Goal: Information Seeking & Learning: Learn about a topic

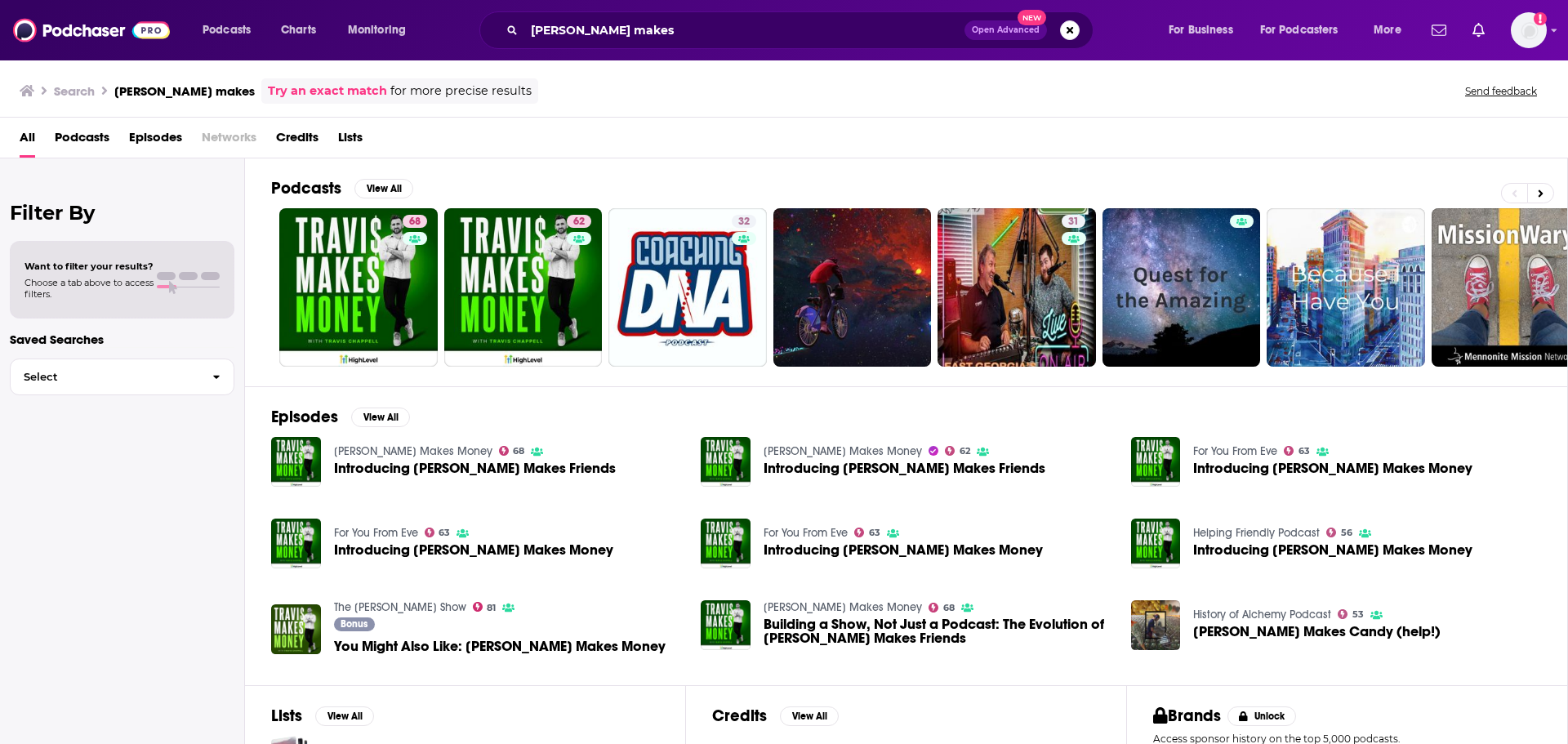
click at [664, 16] on div "travis makes Open Advanced New" at bounding box center [786, 30] width 614 height 37
click at [656, 44] on div "travis makes Open Advanced New" at bounding box center [786, 30] width 614 height 37
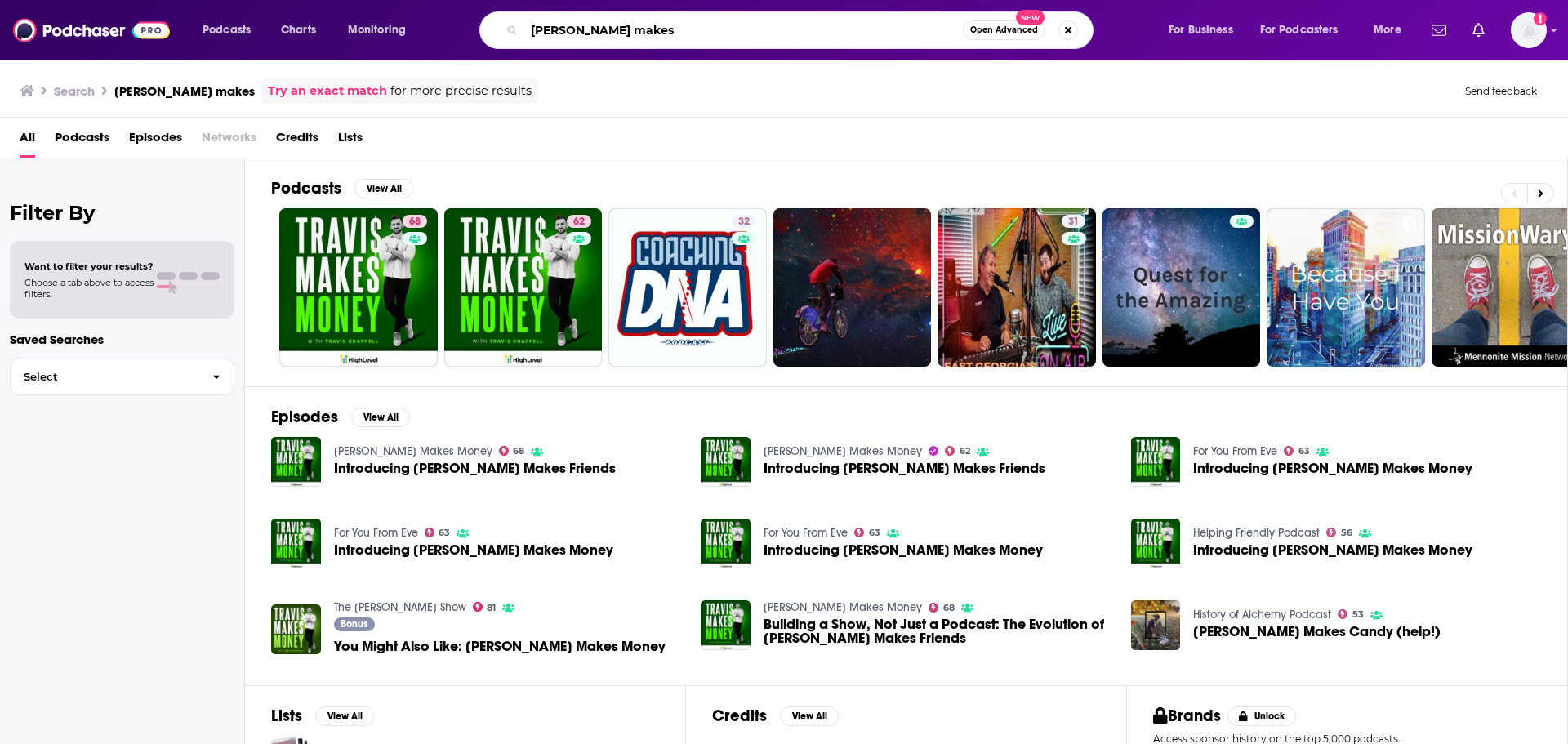
click at [664, 35] on input "[PERSON_NAME] makes" at bounding box center [743, 29] width 439 height 26
type input "travis makes friends"
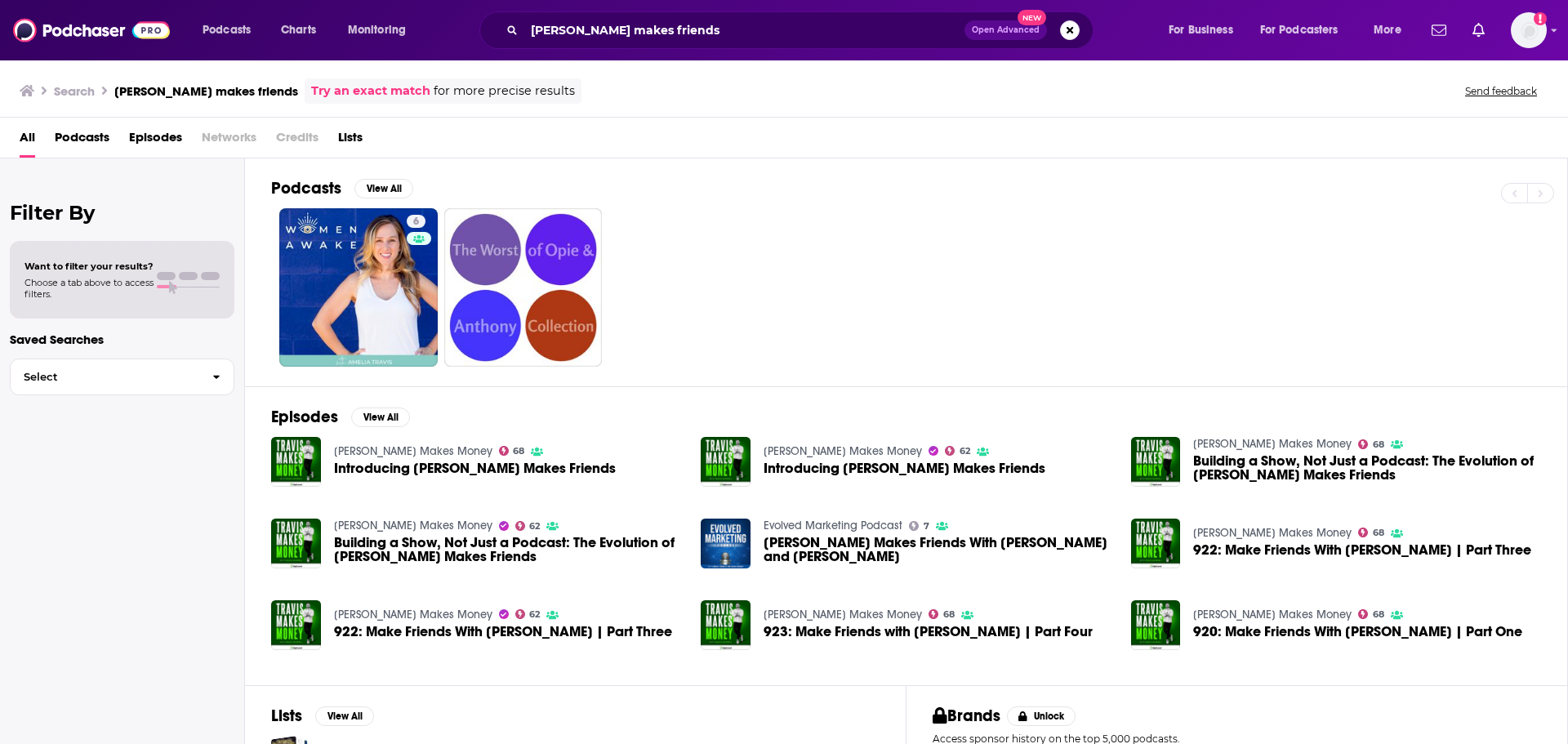
click at [473, 466] on span "Introducing Travis Makes Friends" at bounding box center [475, 468] width 282 height 14
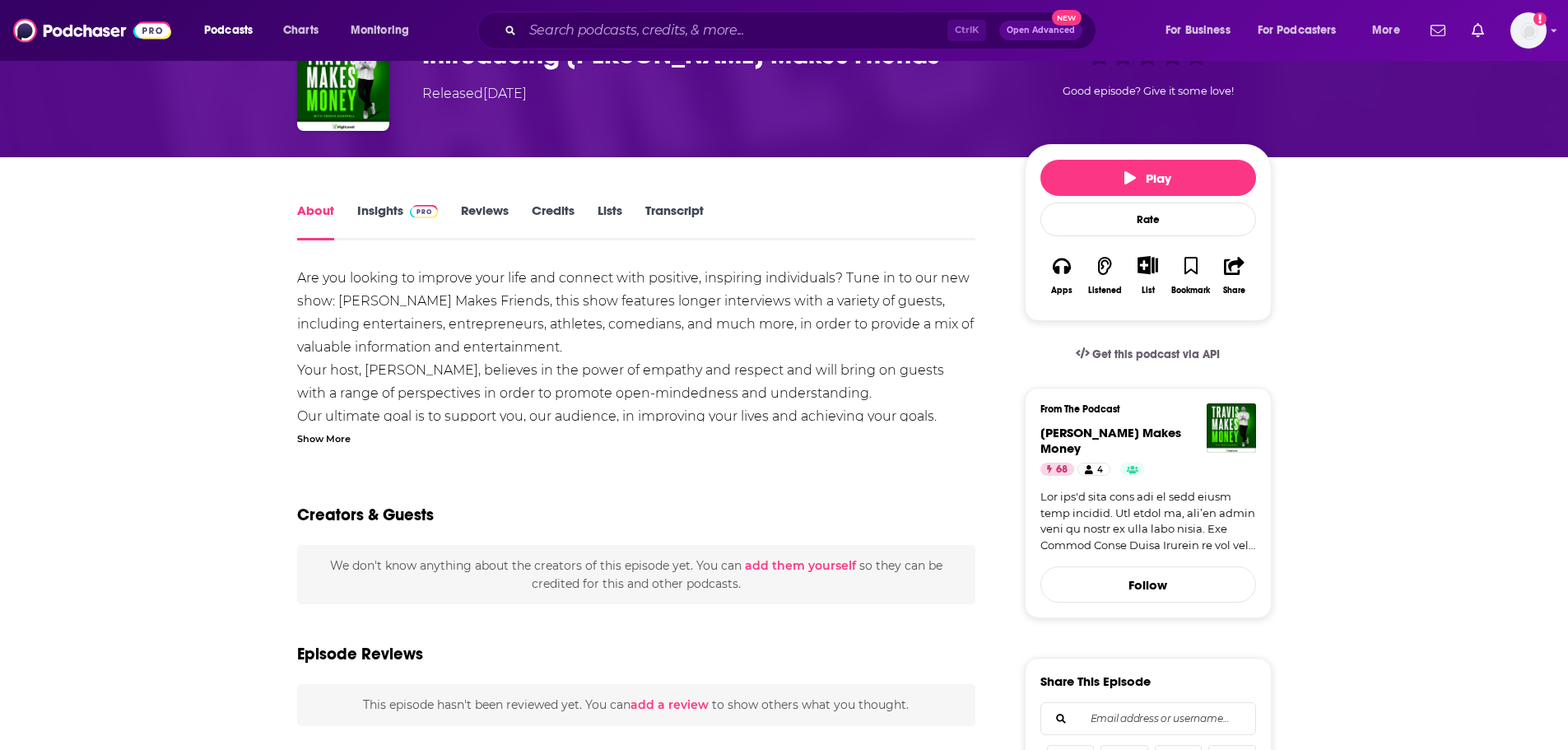
scroll to position [164, 0]
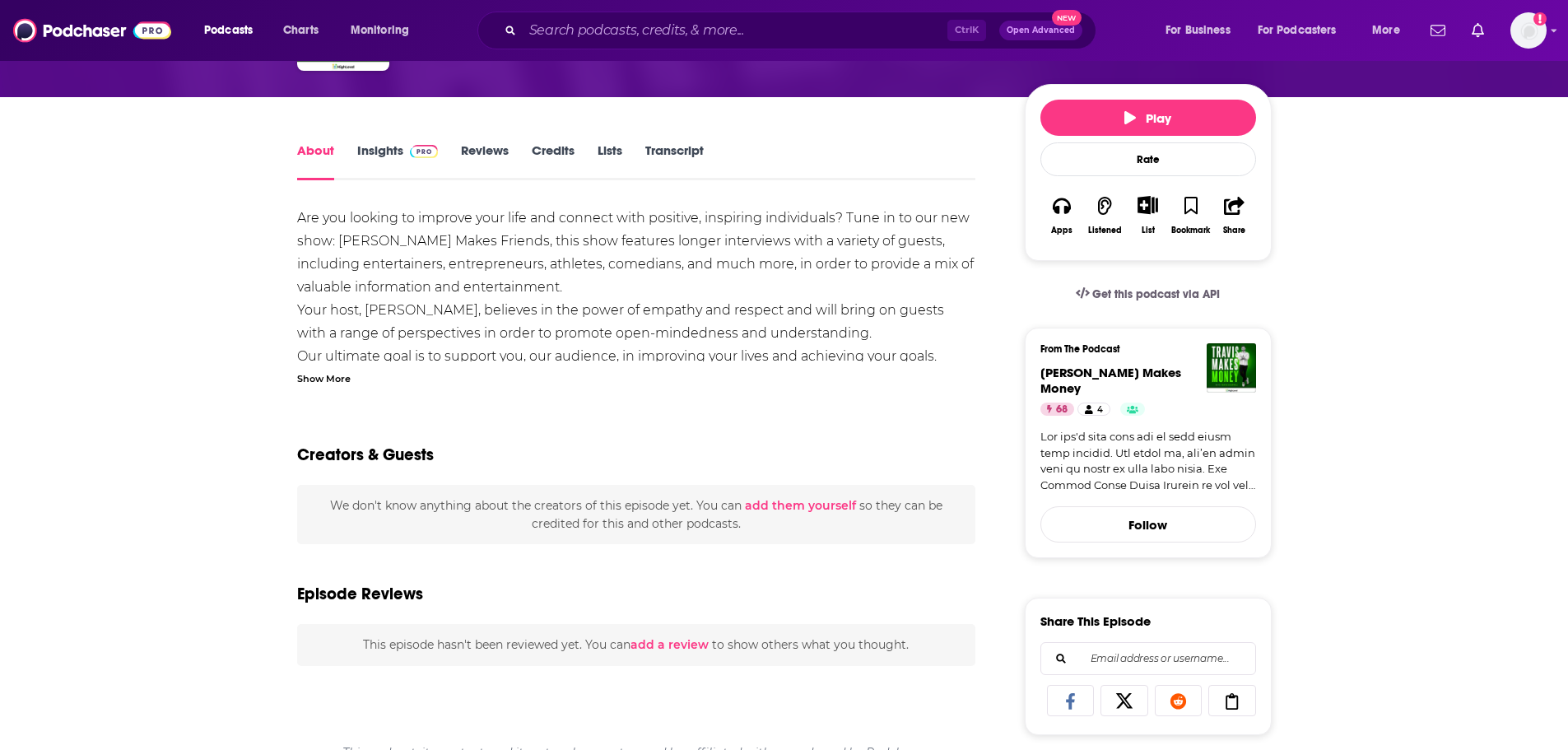
click at [362, 153] on link "Insights" at bounding box center [398, 161] width 81 height 38
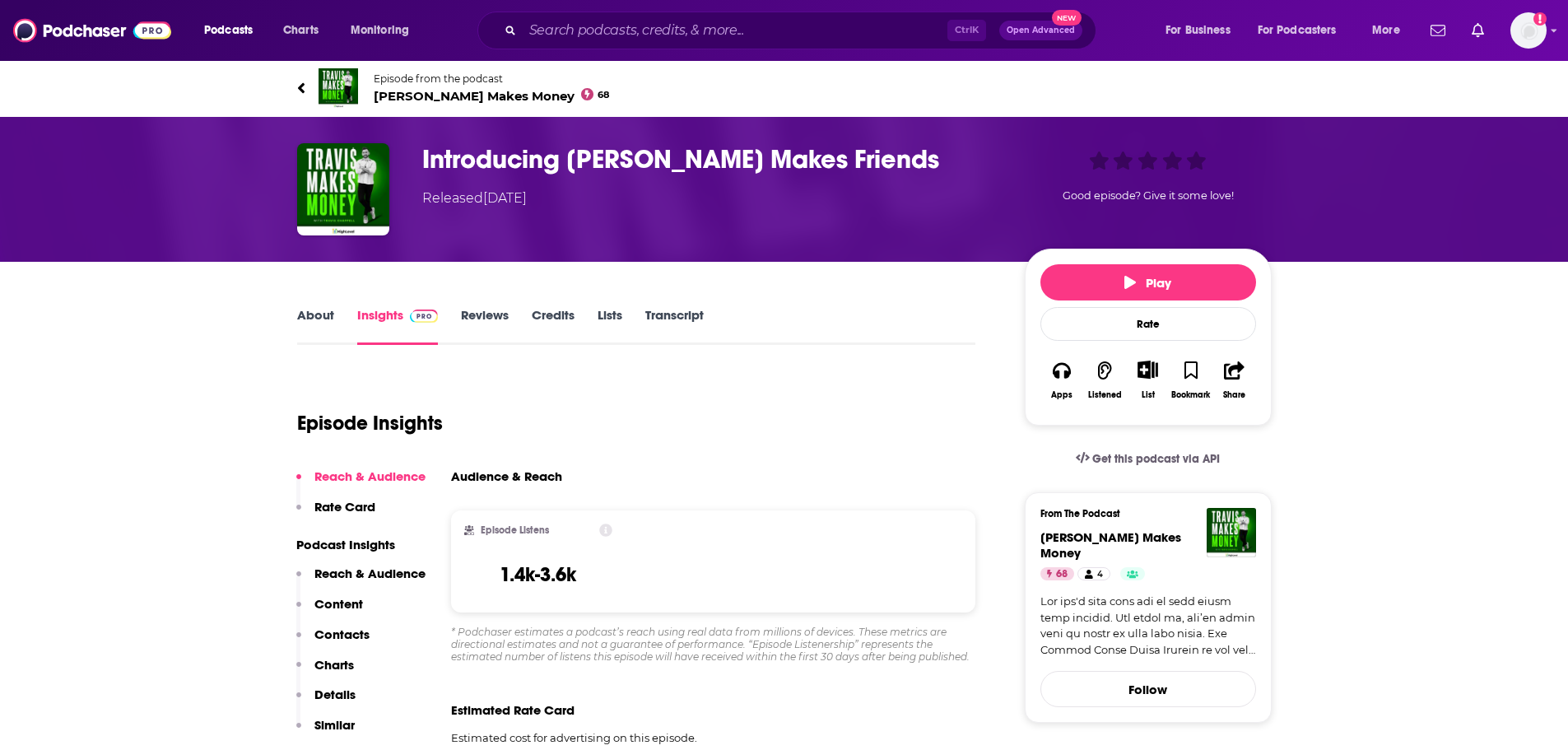
click at [528, 156] on h3 "Introducing Travis Makes Friends" at bounding box center [710, 159] width 576 height 32
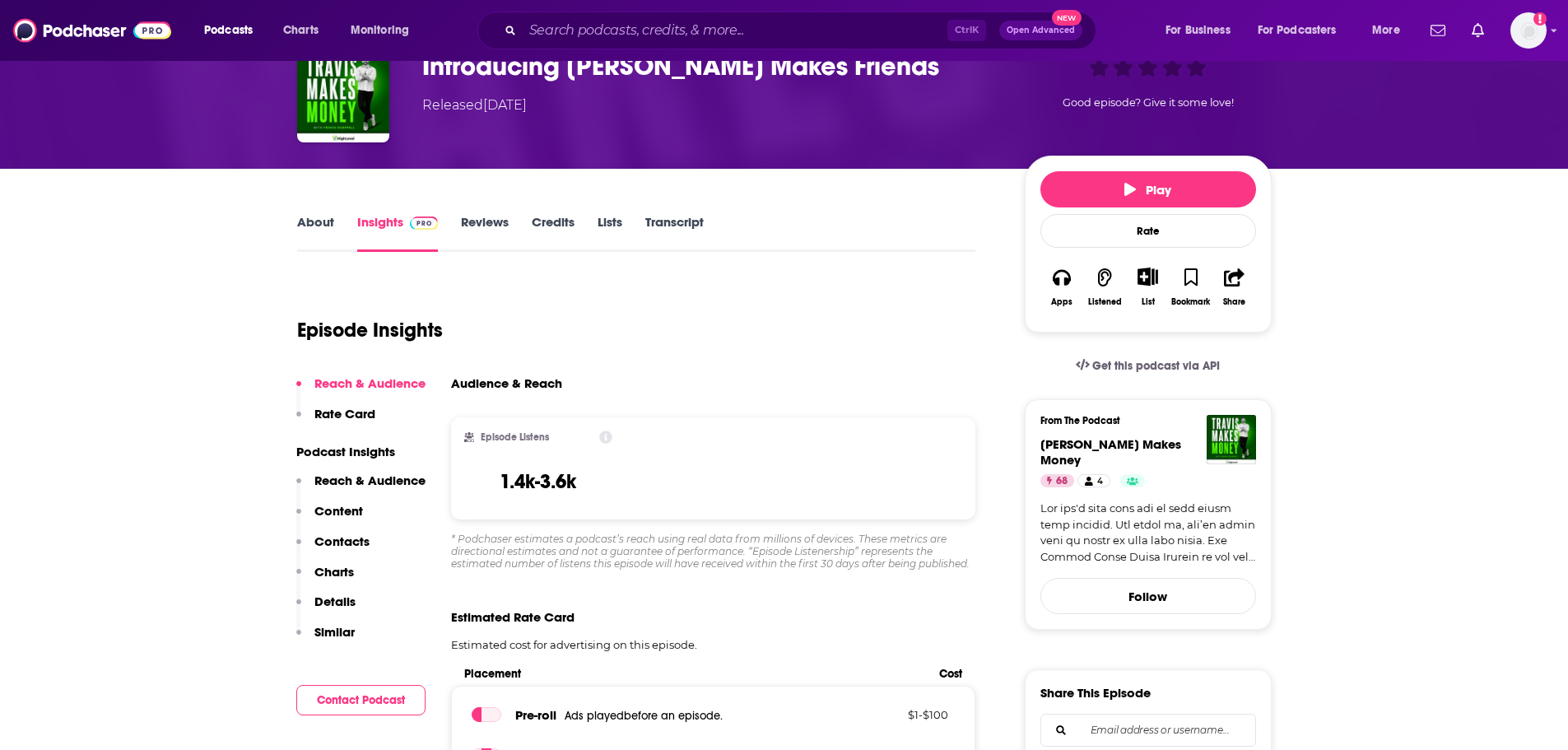
scroll to position [329, 0]
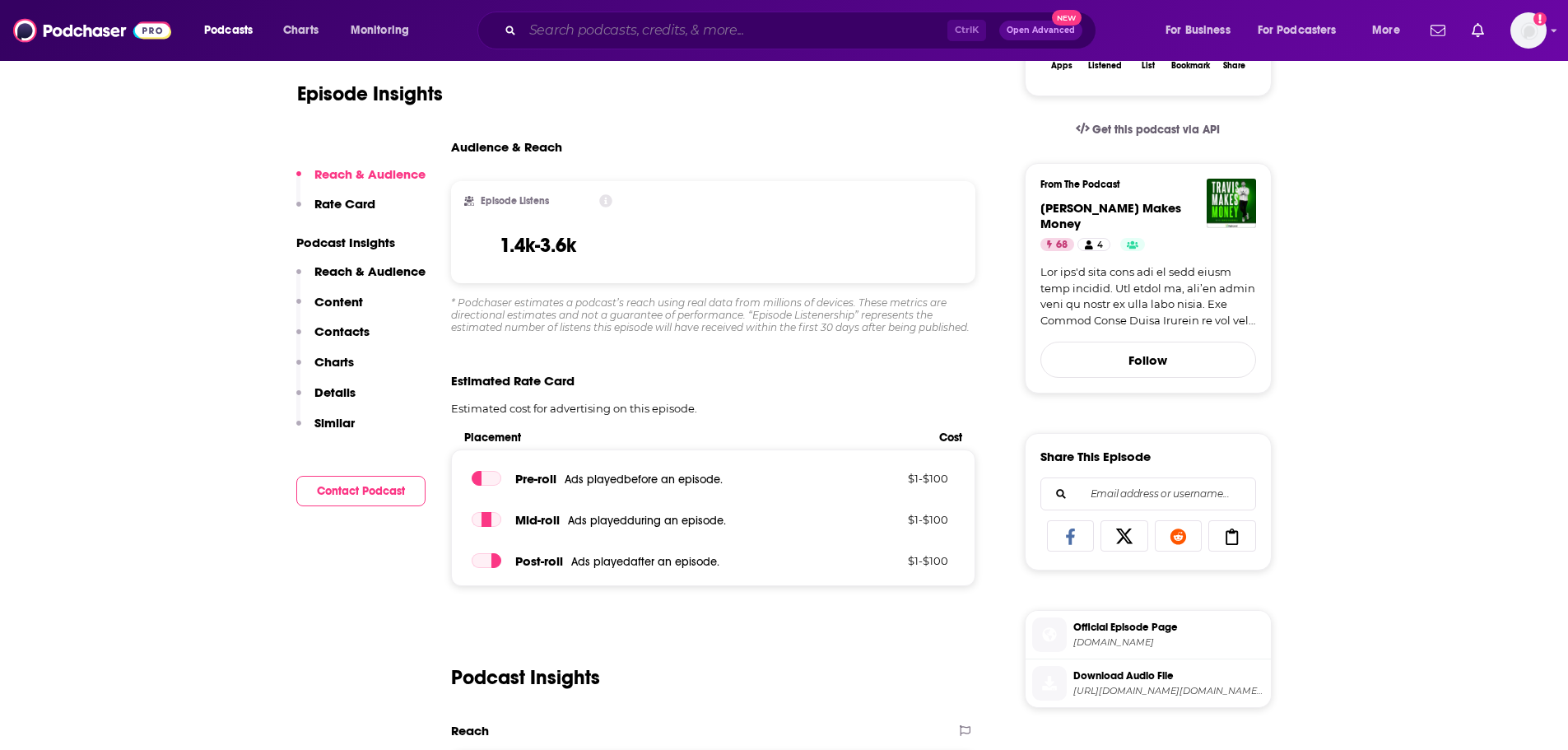
click at [712, 26] on input "Search podcasts, credits, & more..." at bounding box center [734, 29] width 424 height 26
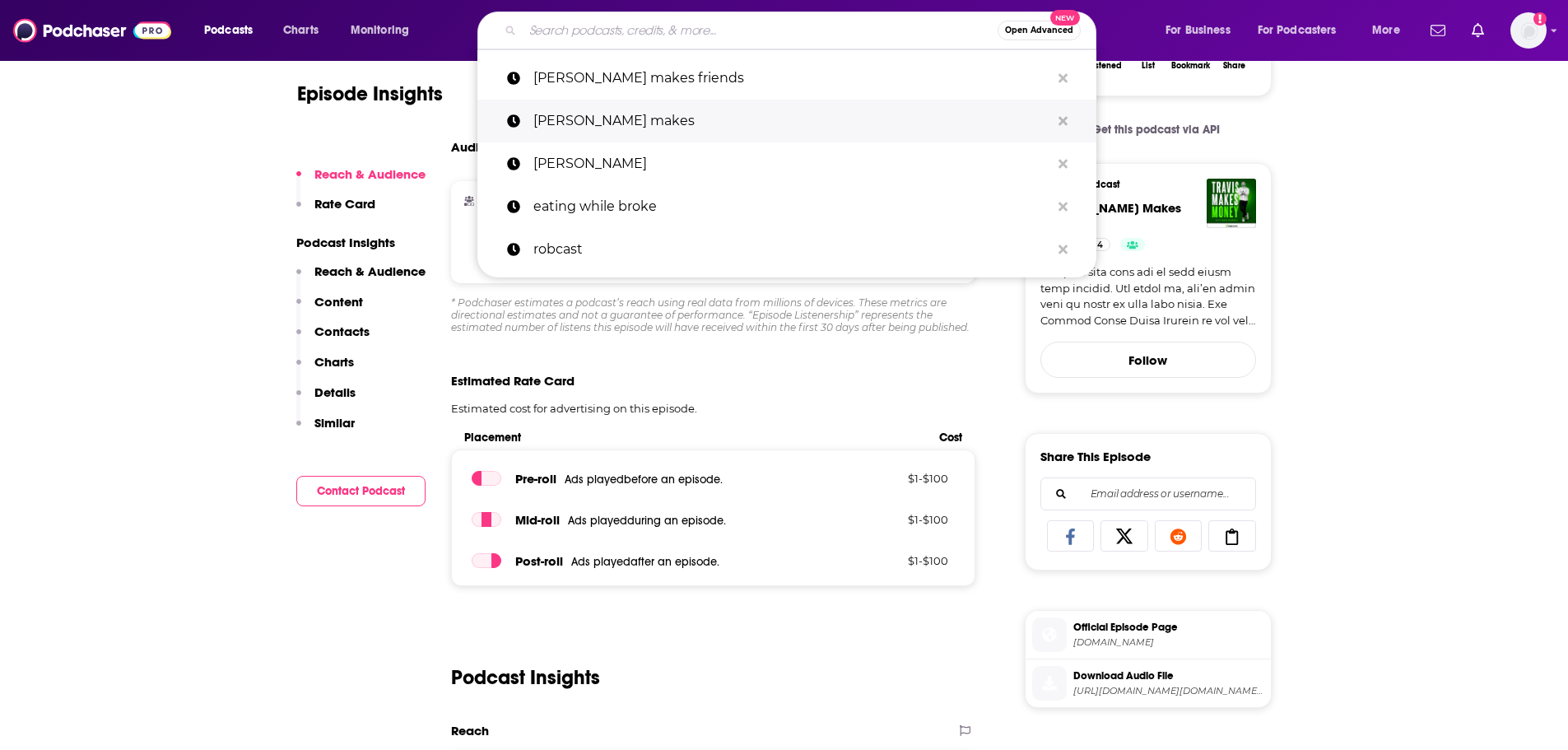
click at [641, 125] on p "travis makes" at bounding box center [792, 121] width 517 height 43
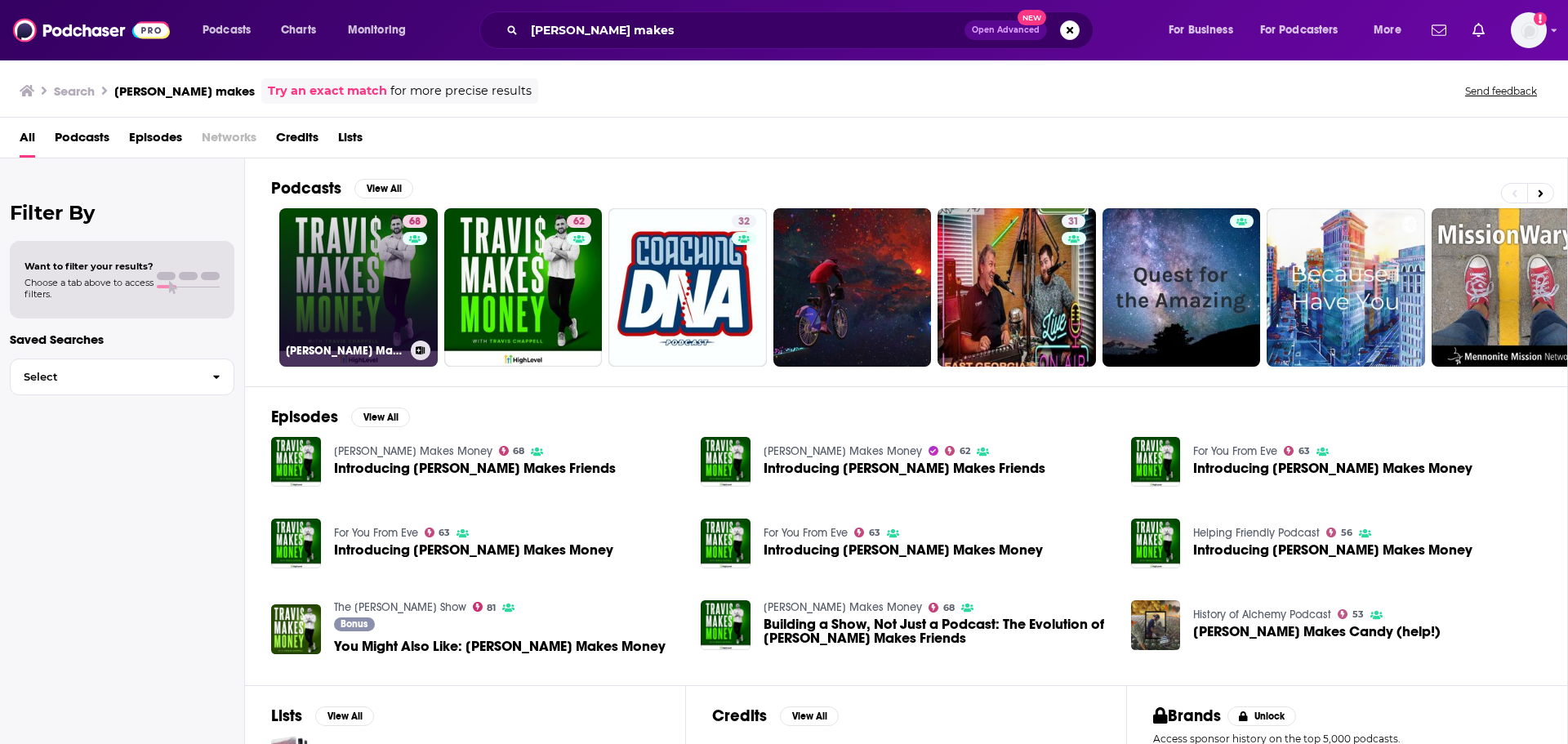
click at [354, 272] on link "68 Travis Makes Money" at bounding box center [358, 287] width 159 height 159
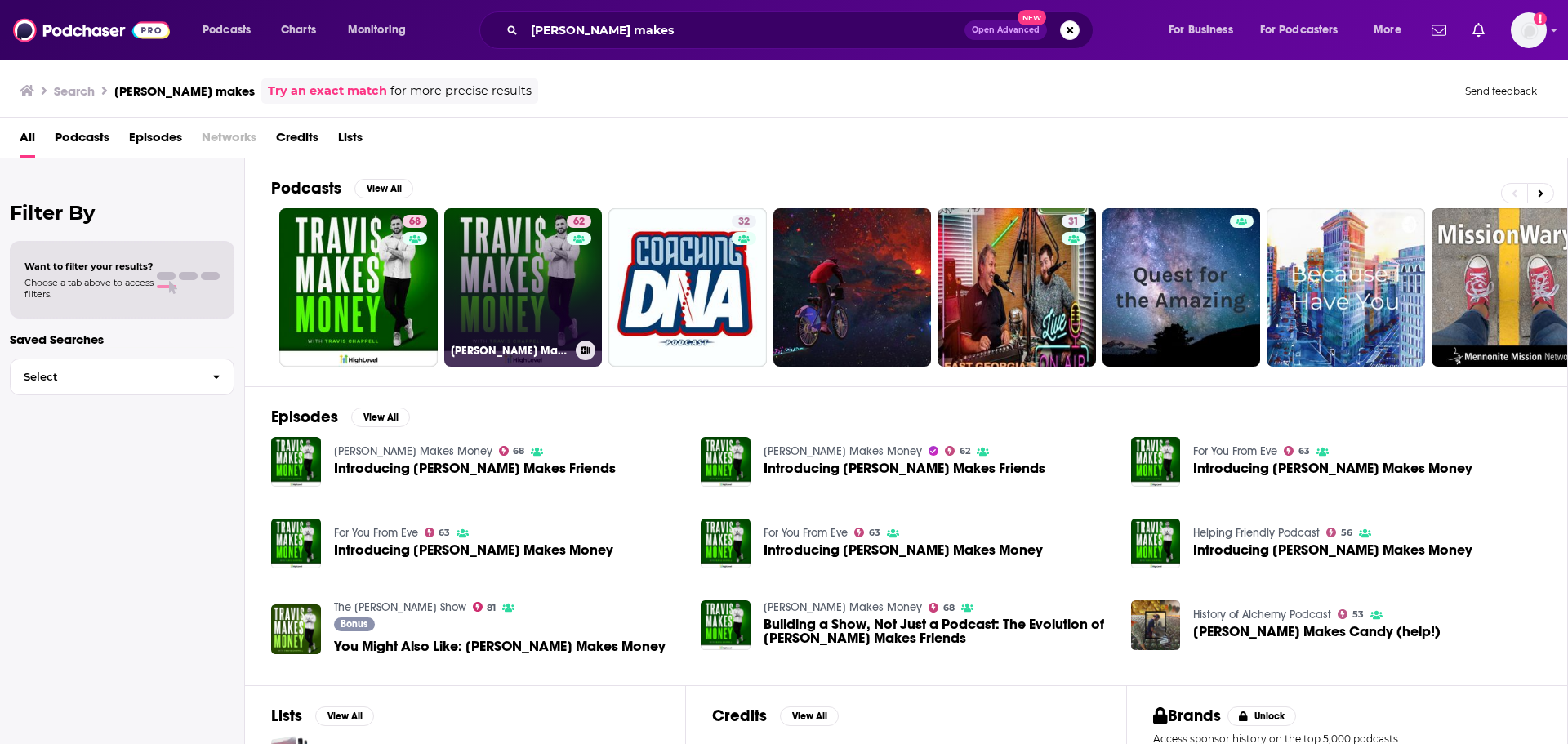
click at [517, 261] on link "62 Travis Makes Money" at bounding box center [523, 287] width 159 height 159
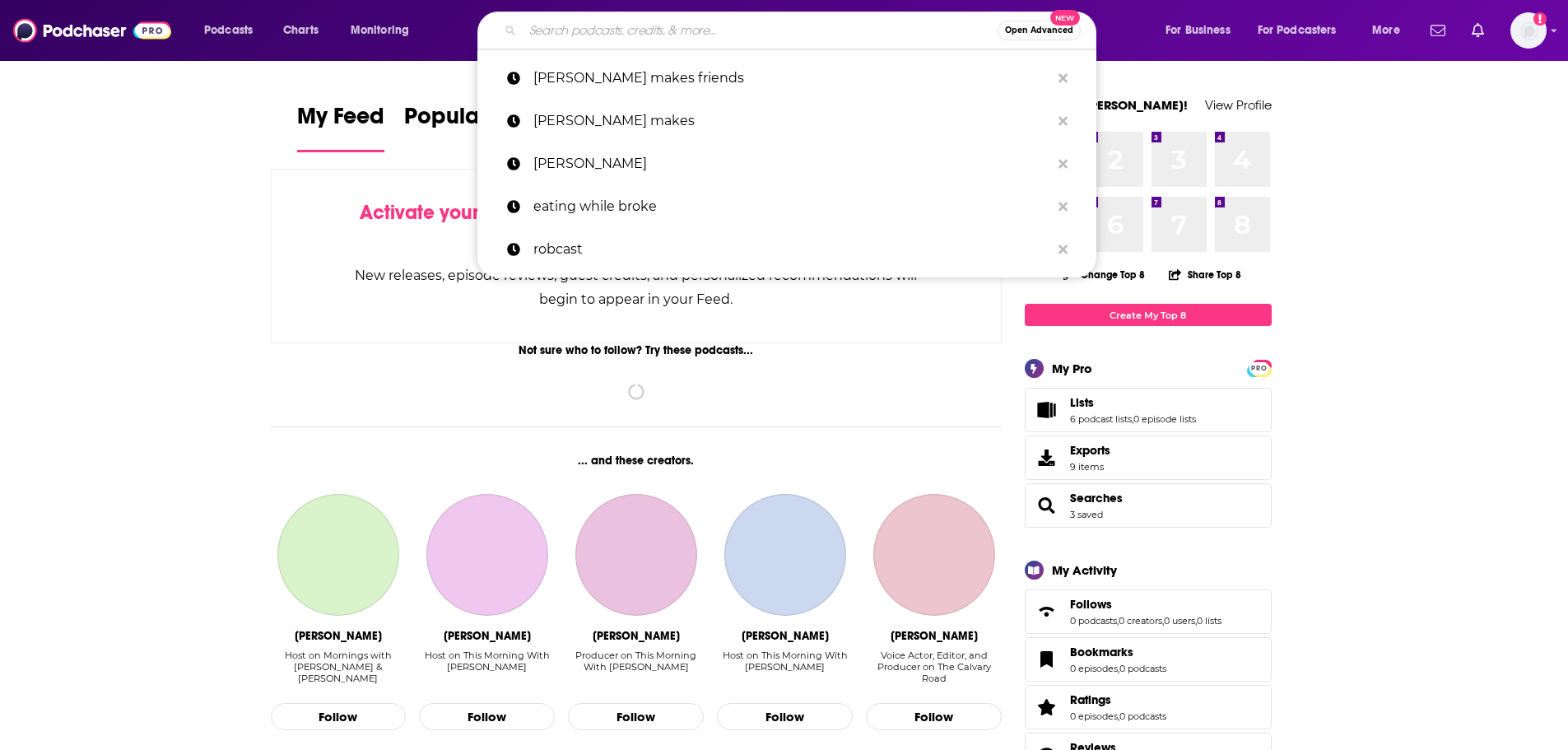
click at [675, 41] on input "Search podcasts, credits, & more..." at bounding box center [760, 29] width 475 height 26
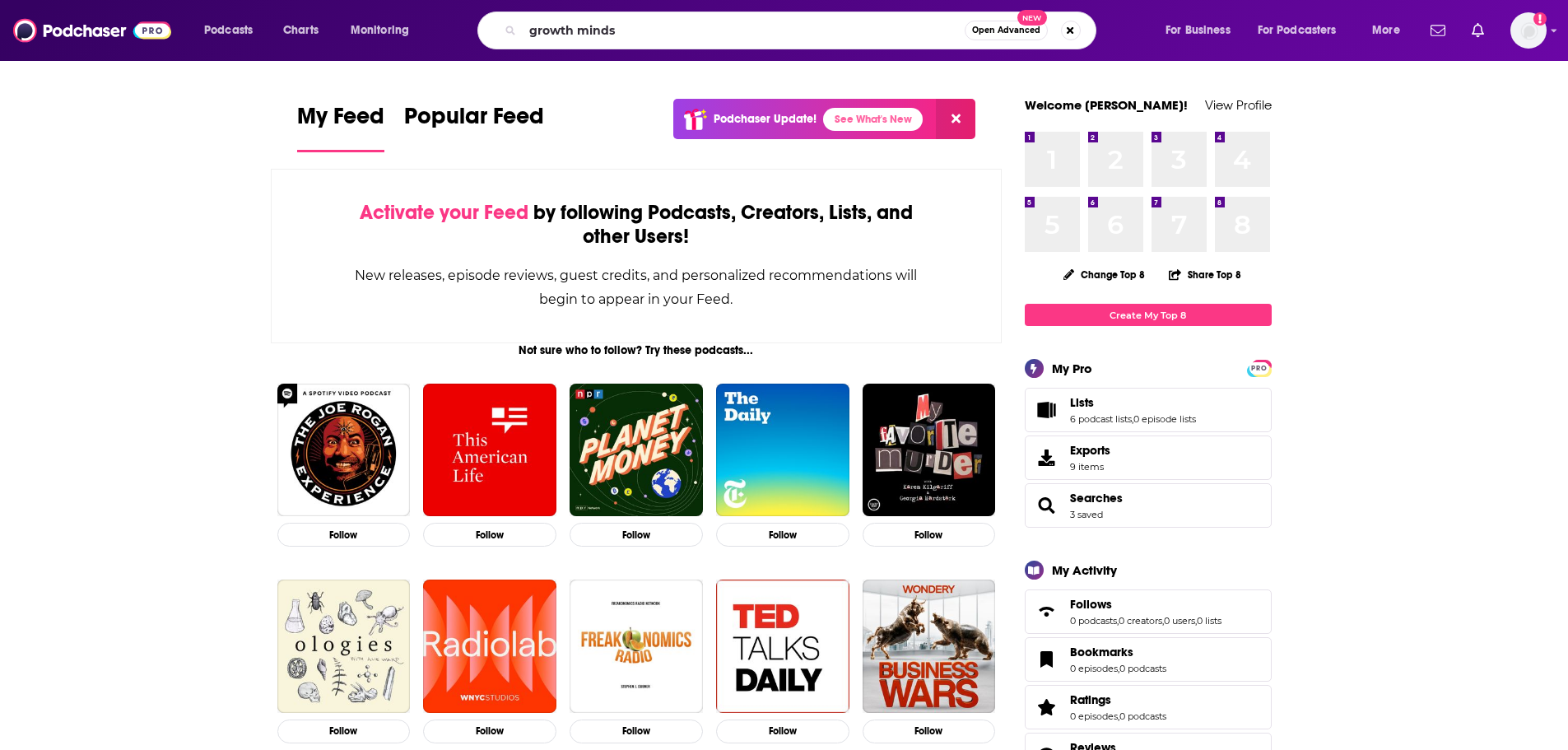
type input "growth minds"
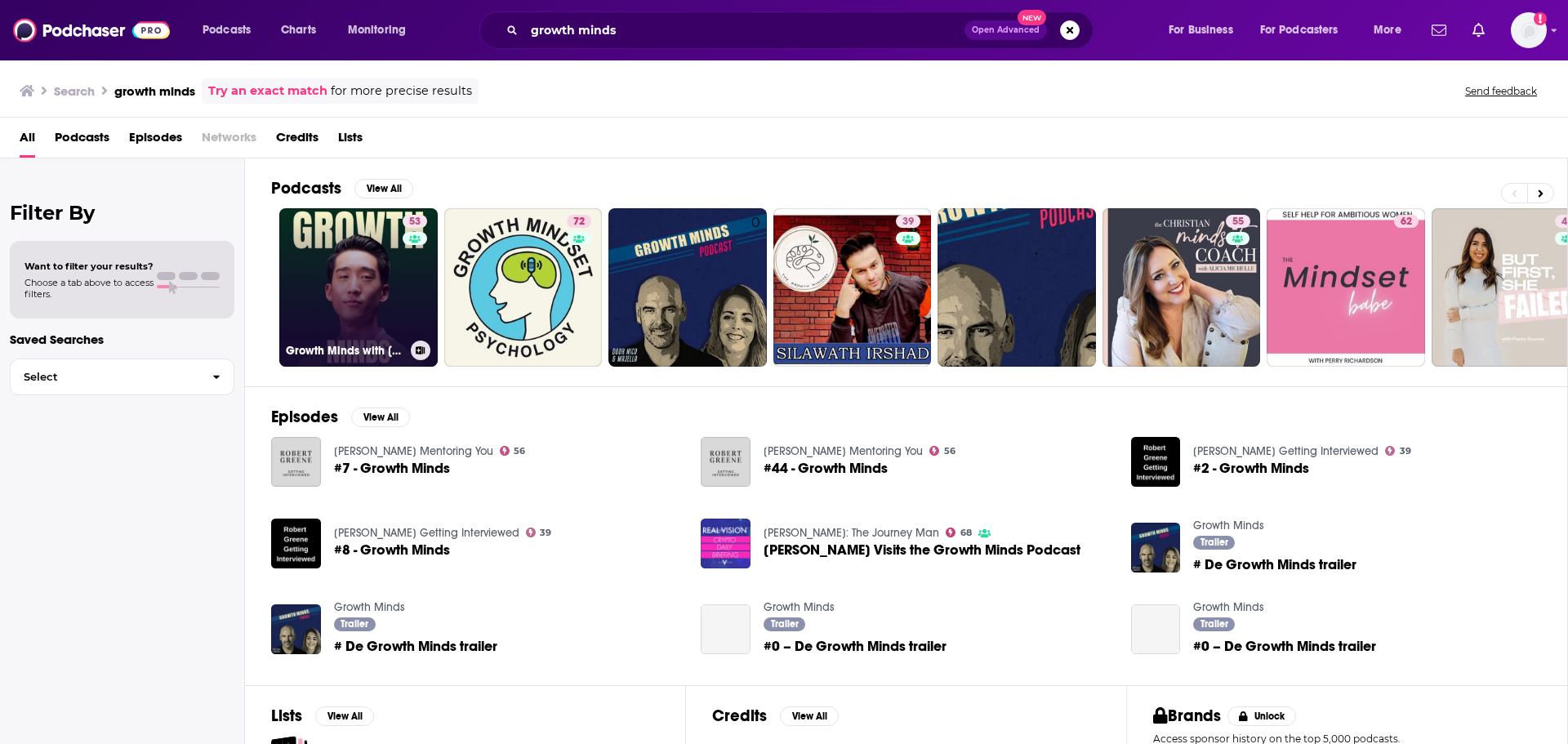
click at [368, 258] on link "53 Growth Minds with Sean Kim" at bounding box center [358, 287] width 159 height 159
